Goal: Transaction & Acquisition: Download file/media

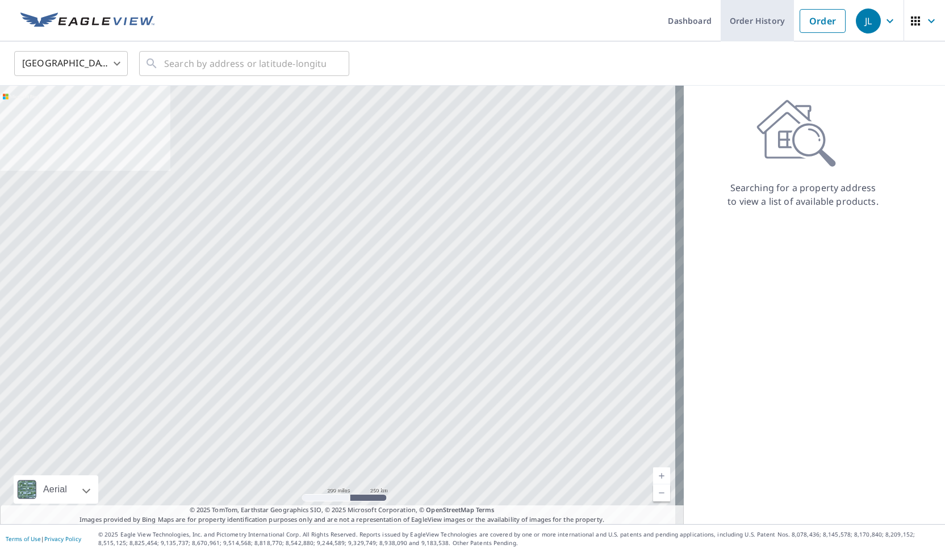
click at [774, 17] on link "Order History" at bounding box center [756, 20] width 73 height 41
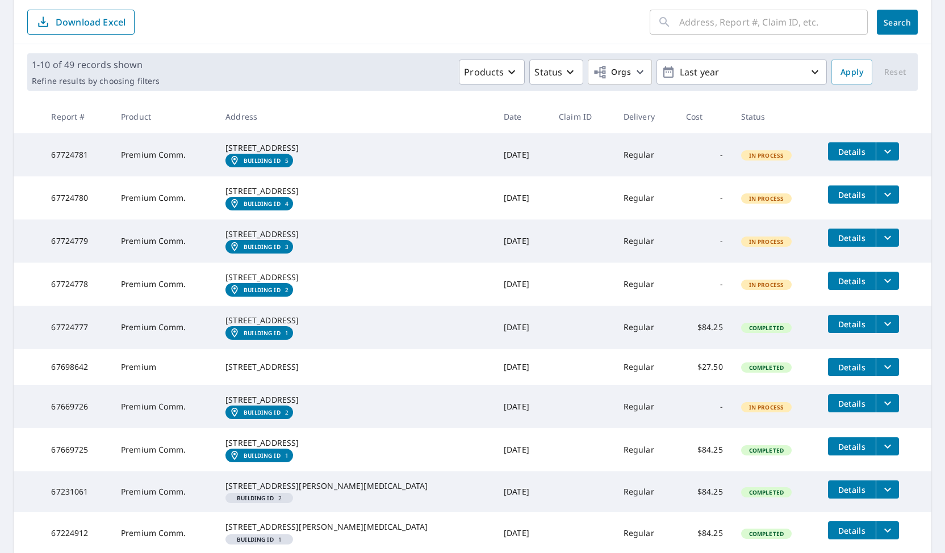
scroll to position [118, 0]
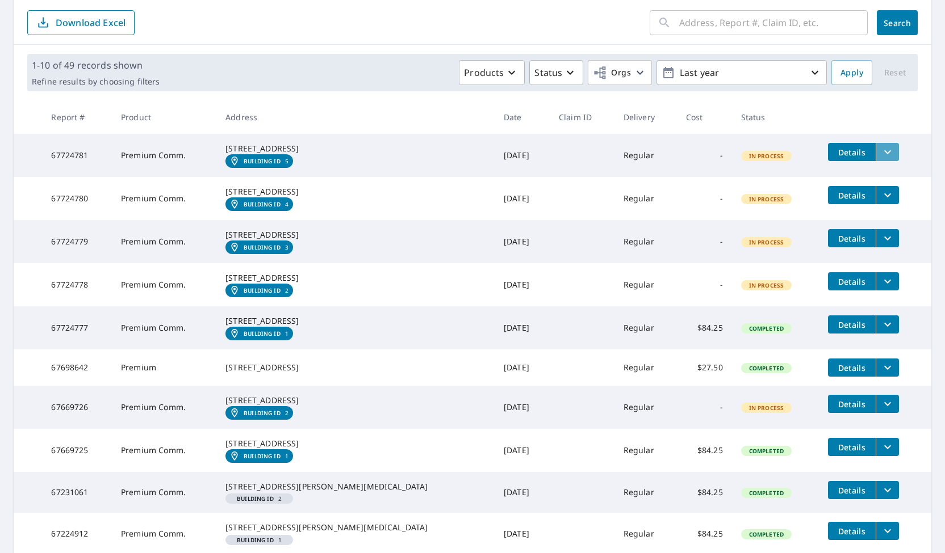
click at [880, 148] on icon "filesDropdownBtn-67724781" at bounding box center [887, 152] width 14 height 14
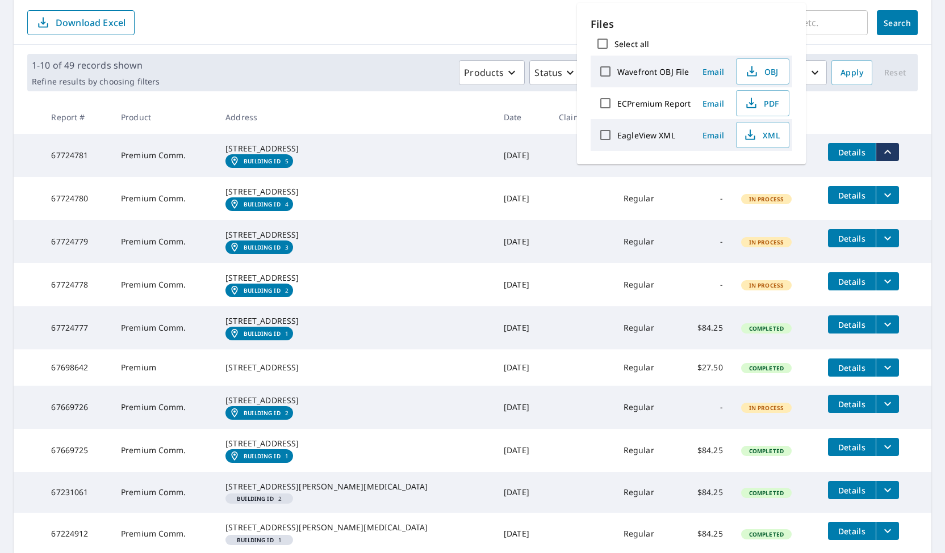
click at [917, 192] on td "Details" at bounding box center [875, 195] width 112 height 36
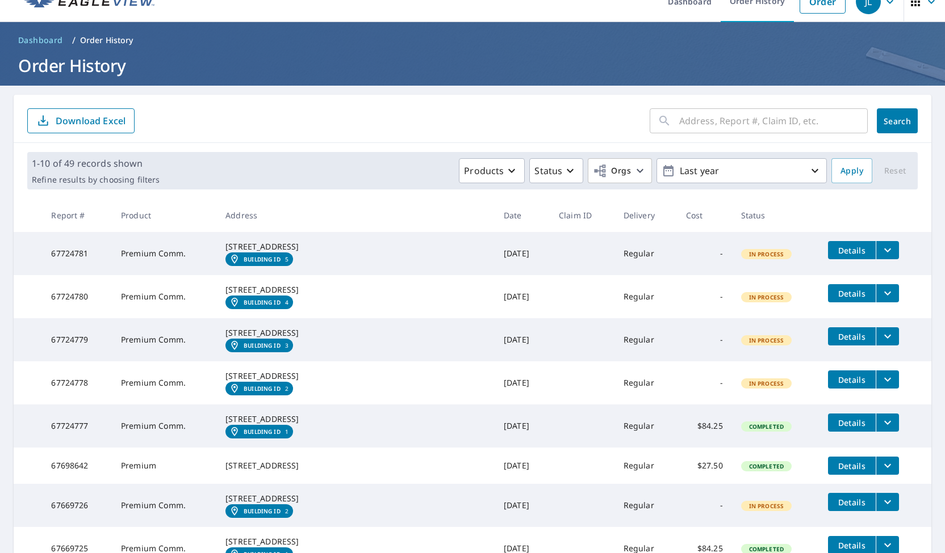
scroll to position [14, 0]
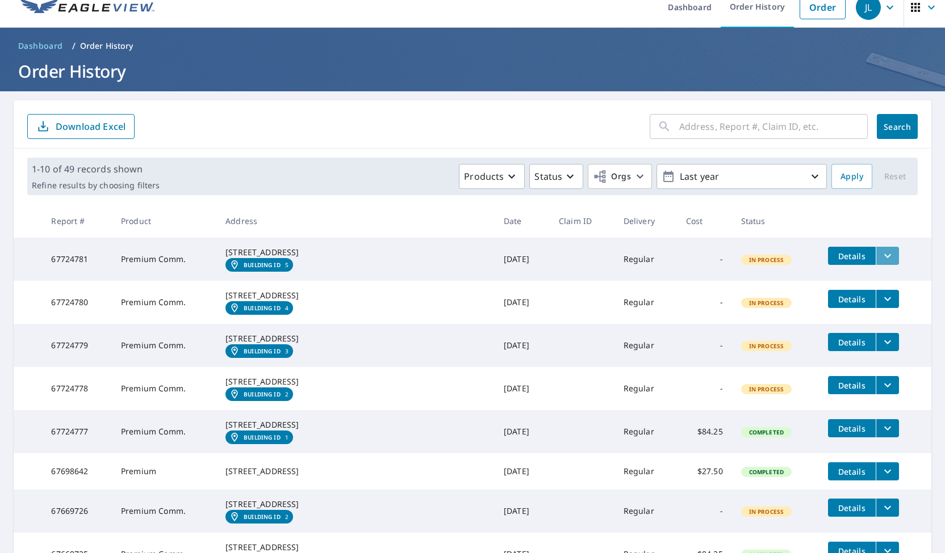
click at [880, 257] on icon "filesDropdownBtn-67724781" at bounding box center [887, 256] width 14 height 14
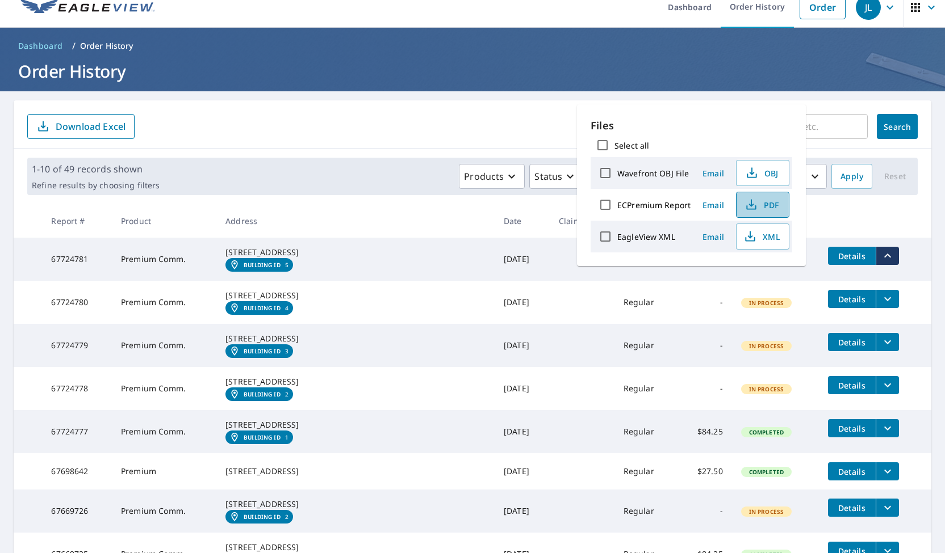
click at [767, 207] on span "PDF" at bounding box center [761, 205] width 36 height 14
click at [880, 306] on icon "filesDropdownBtn-67724780" at bounding box center [887, 299] width 14 height 14
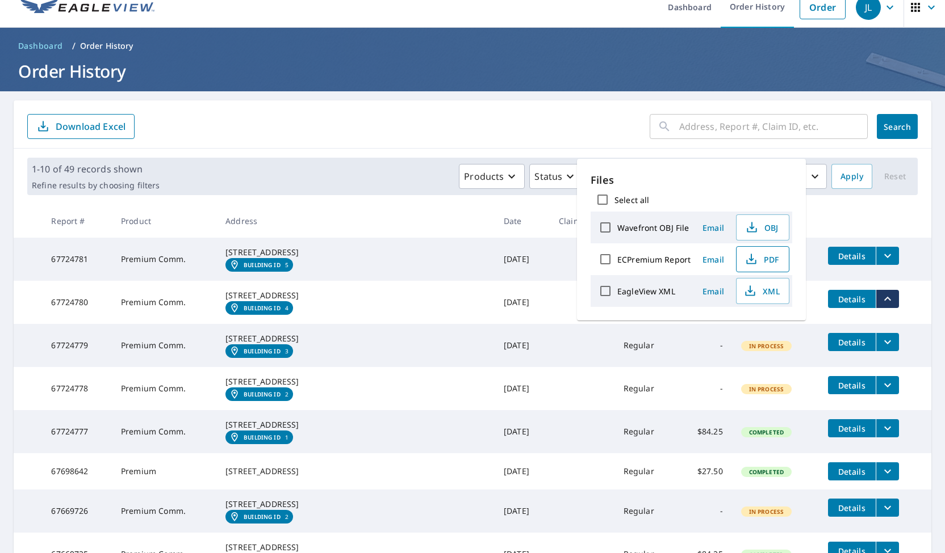
click at [753, 258] on icon "button" at bounding box center [751, 260] width 14 height 14
click at [880, 349] on icon "filesDropdownBtn-67724779" at bounding box center [887, 342] width 14 height 14
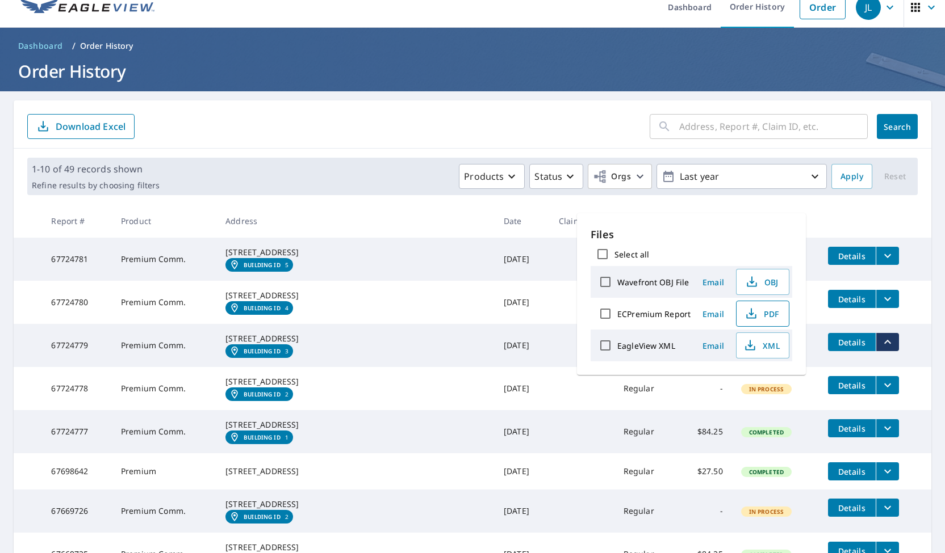
click at [763, 313] on span "PDF" at bounding box center [761, 314] width 36 height 14
click at [763, 312] on span "PDF" at bounding box center [761, 314] width 36 height 14
click at [875, 395] on button "filesDropdownBtn-67724778" at bounding box center [886, 385] width 23 height 18
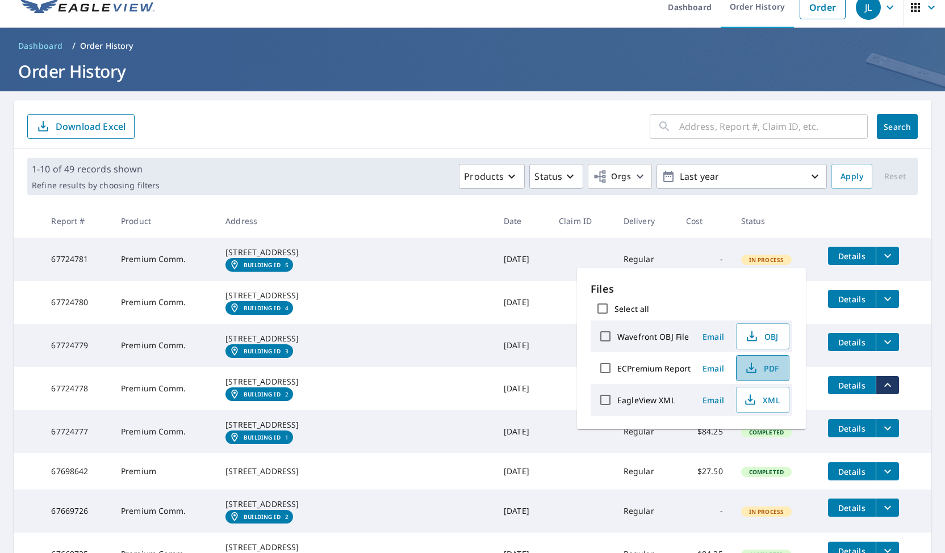
click at [770, 373] on span "PDF" at bounding box center [761, 369] width 36 height 14
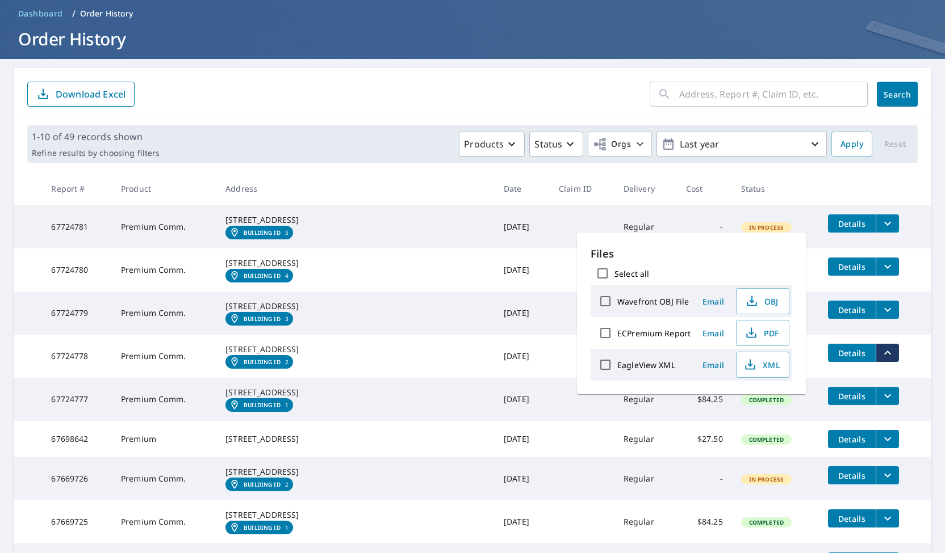
scroll to position [48, 0]
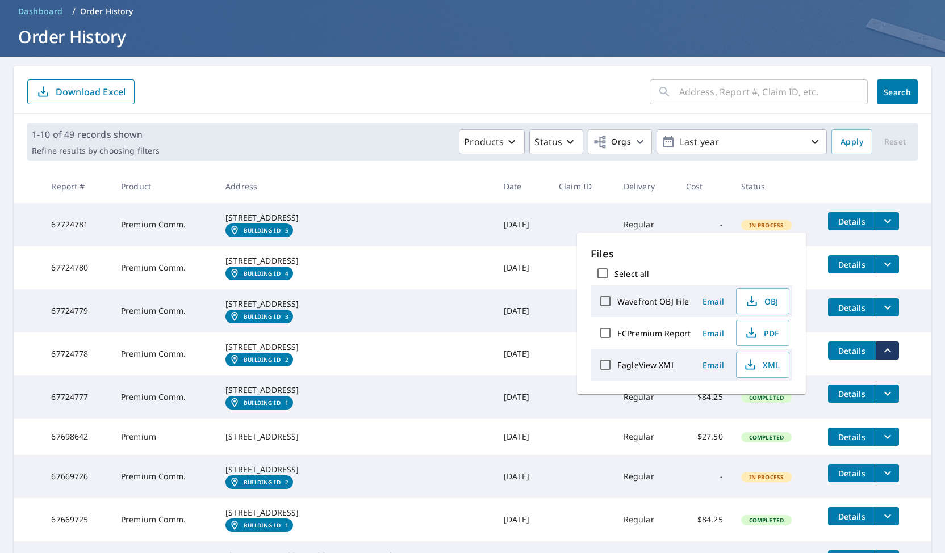
click at [880, 401] on icon "filesDropdownBtn-67724777" at bounding box center [887, 394] width 14 height 14
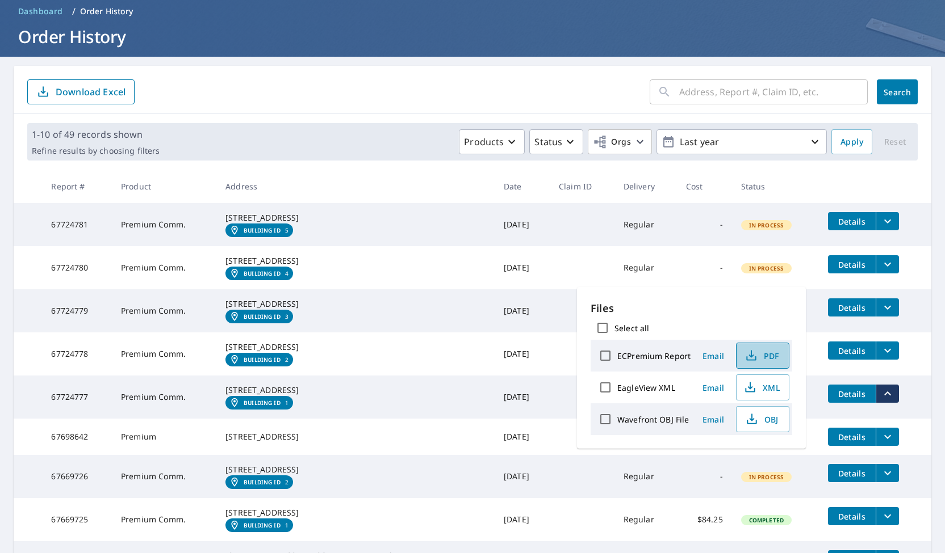
click at [768, 354] on span "PDF" at bounding box center [761, 356] width 36 height 14
